Goal: Task Accomplishment & Management: Use online tool/utility

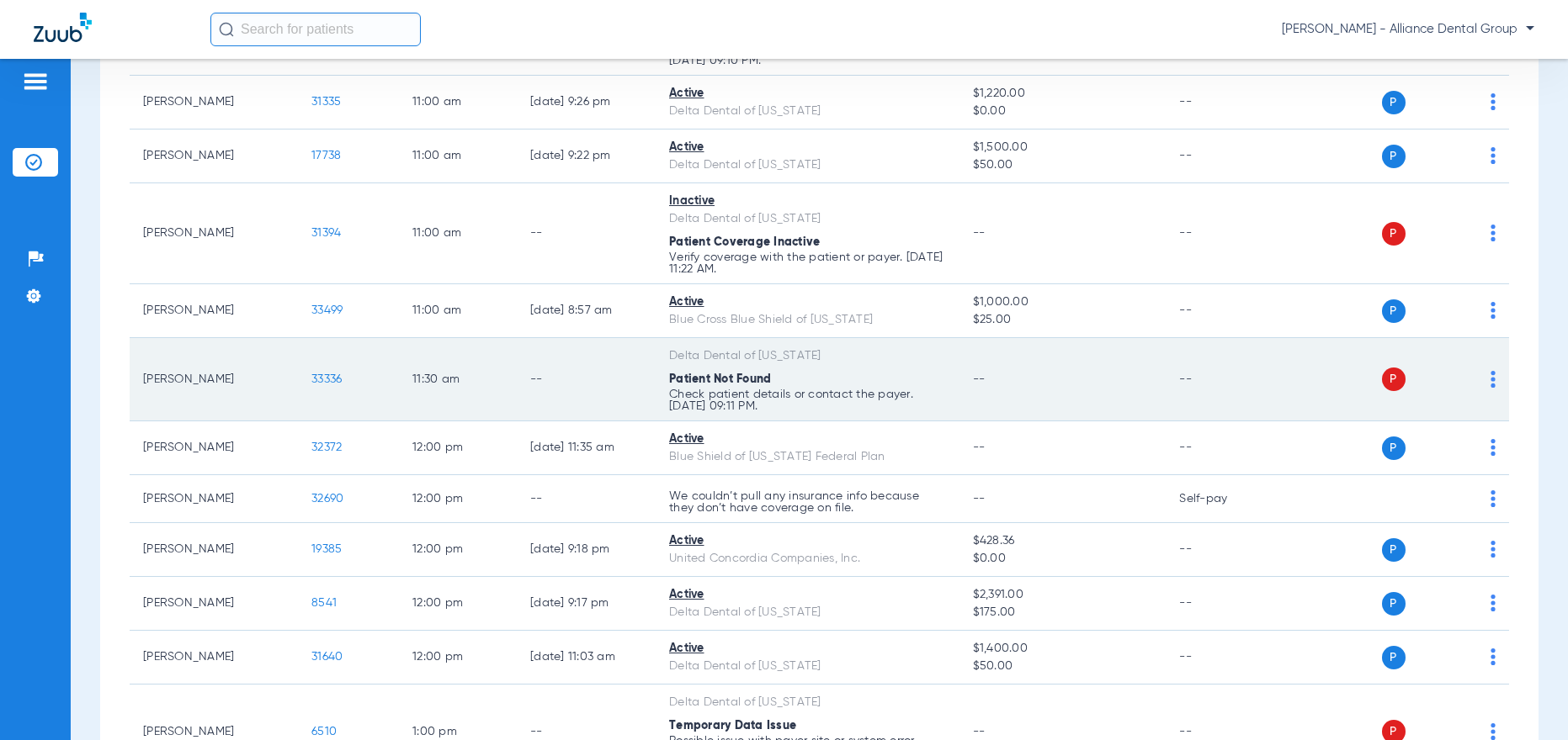
scroll to position [1599, 0]
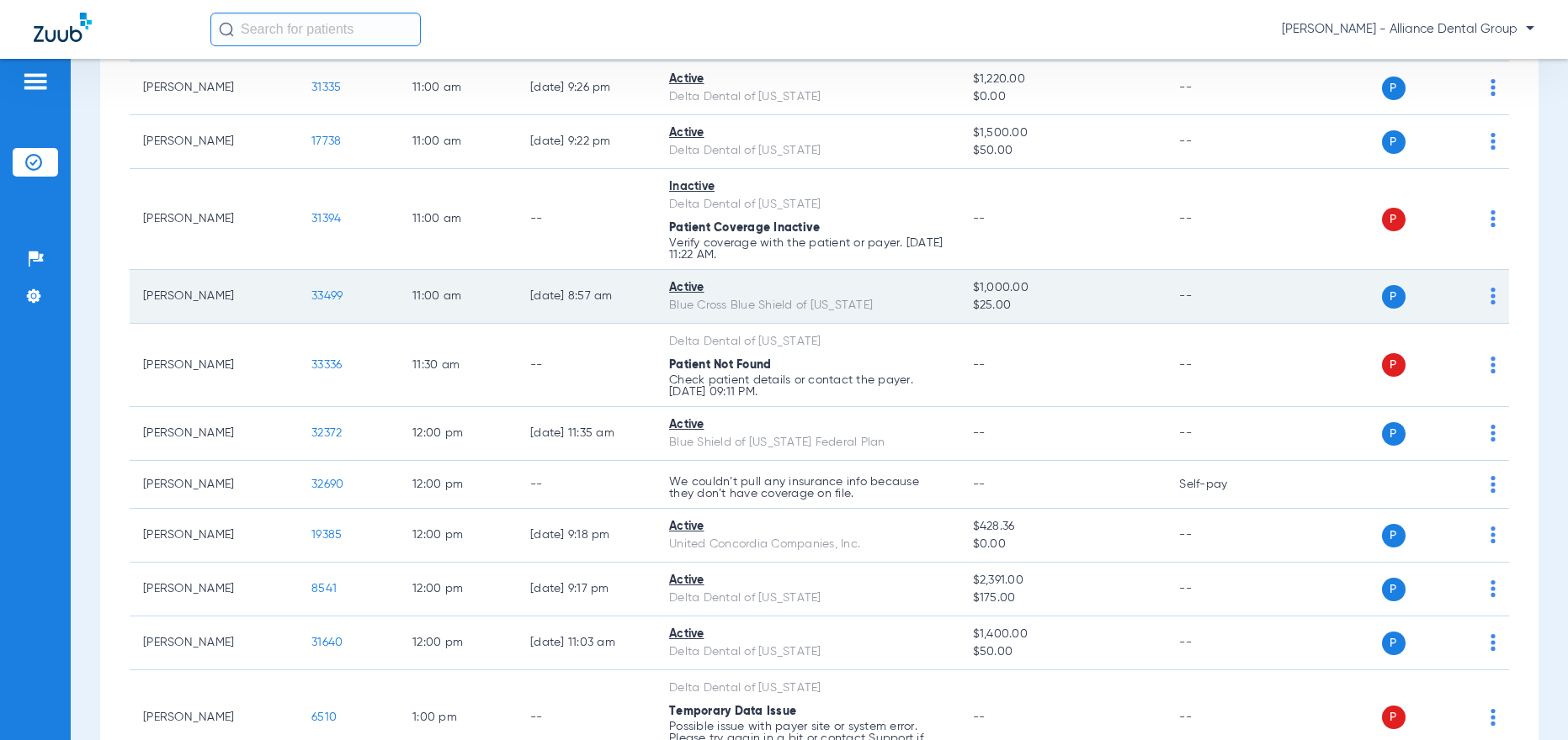
click at [1490, 297] on img at bounding box center [1492, 296] width 5 height 17
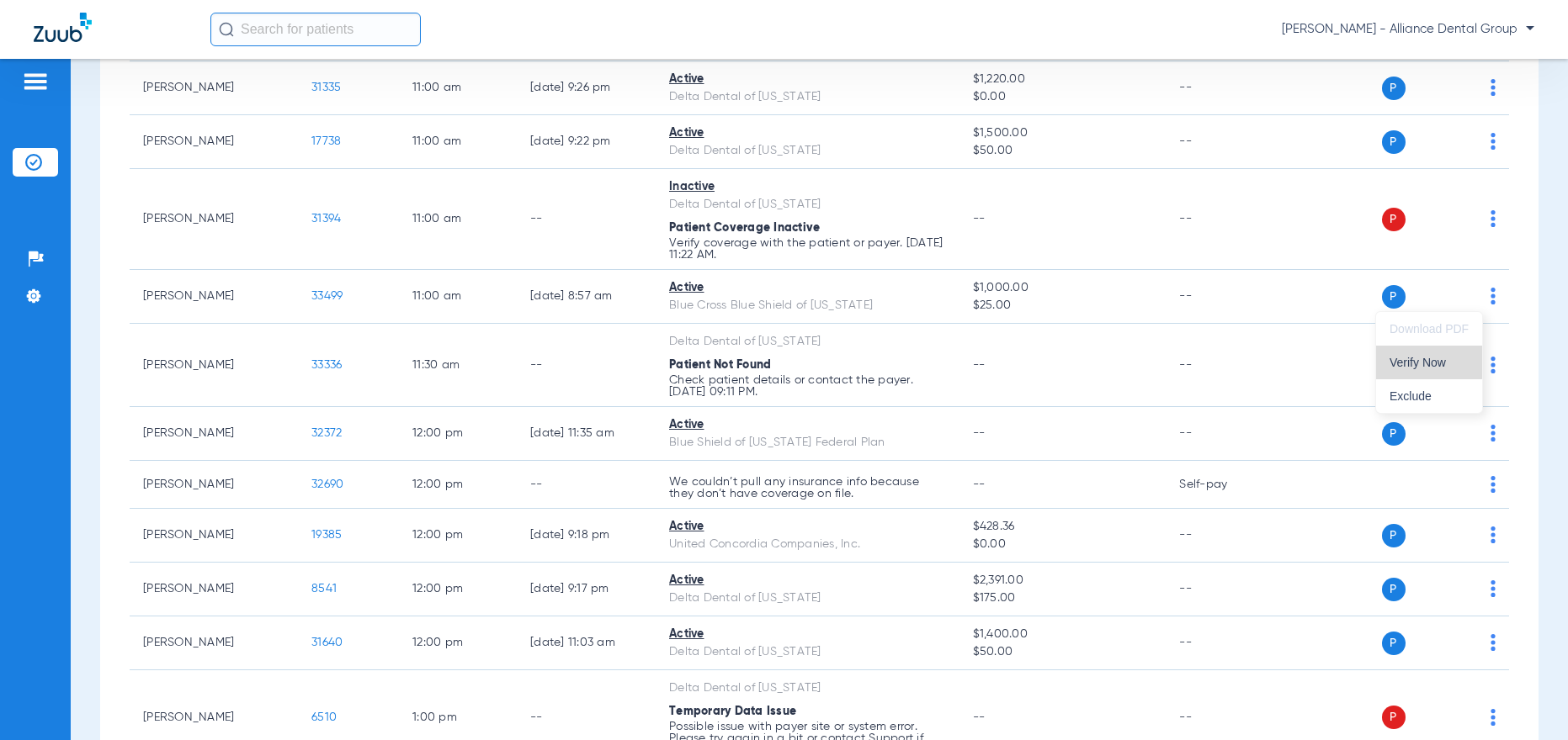
click at [1427, 359] on span "Verify Now" at bounding box center [1429, 363] width 79 height 12
